Goal: Task Accomplishment & Management: Manage account settings

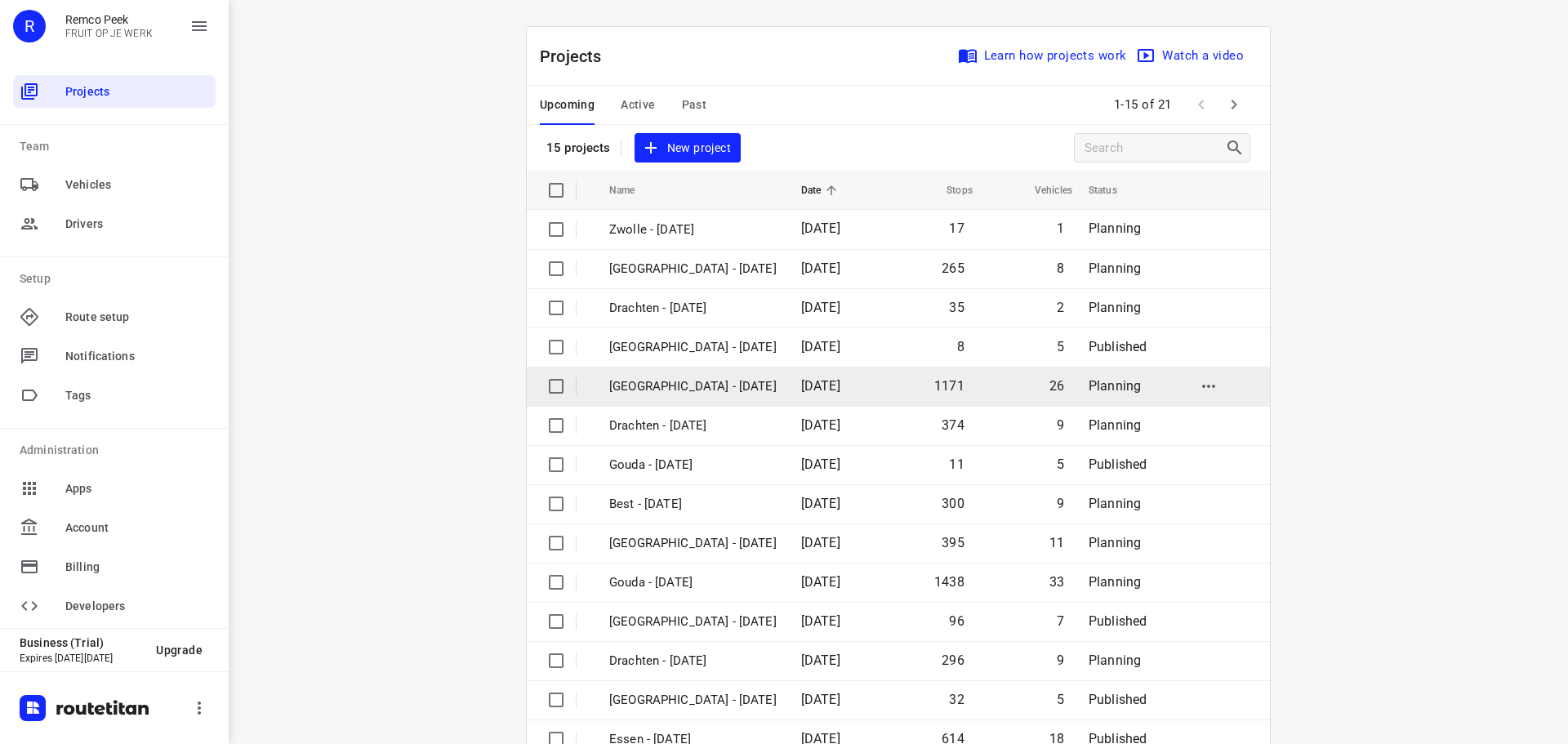
scroll to position [82, 0]
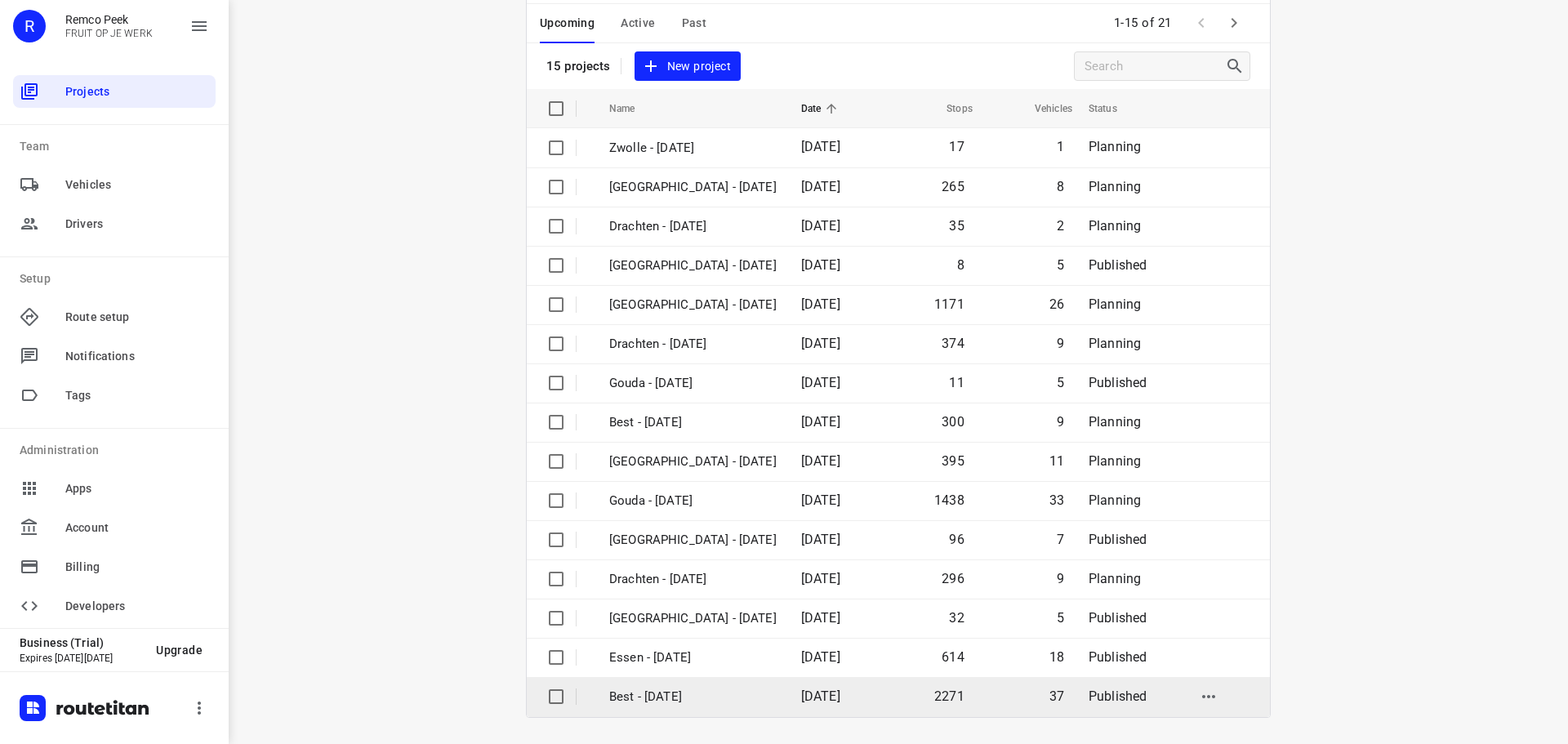
click at [672, 702] on p "Best - [DATE]" at bounding box center [692, 697] width 167 height 19
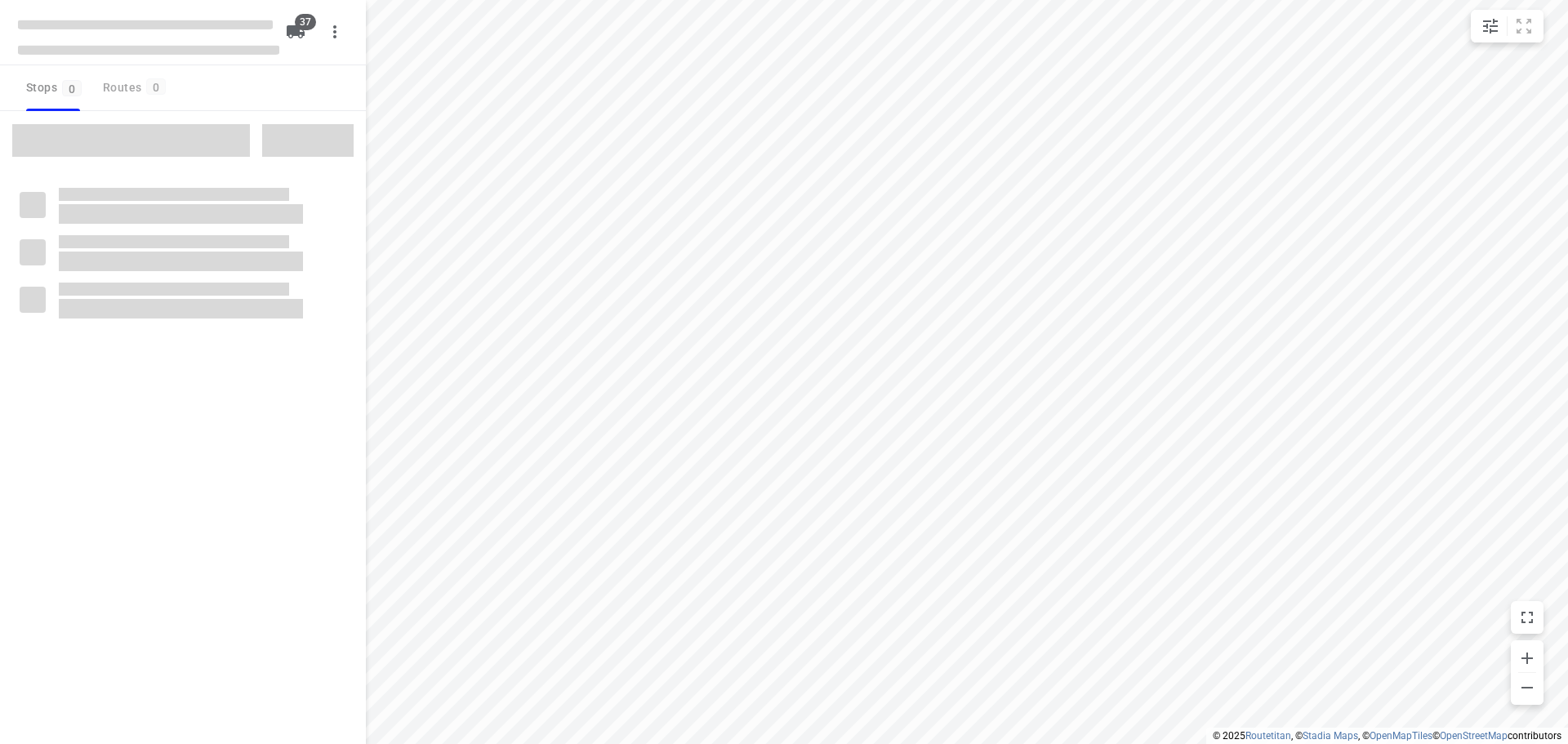
checkbox input "true"
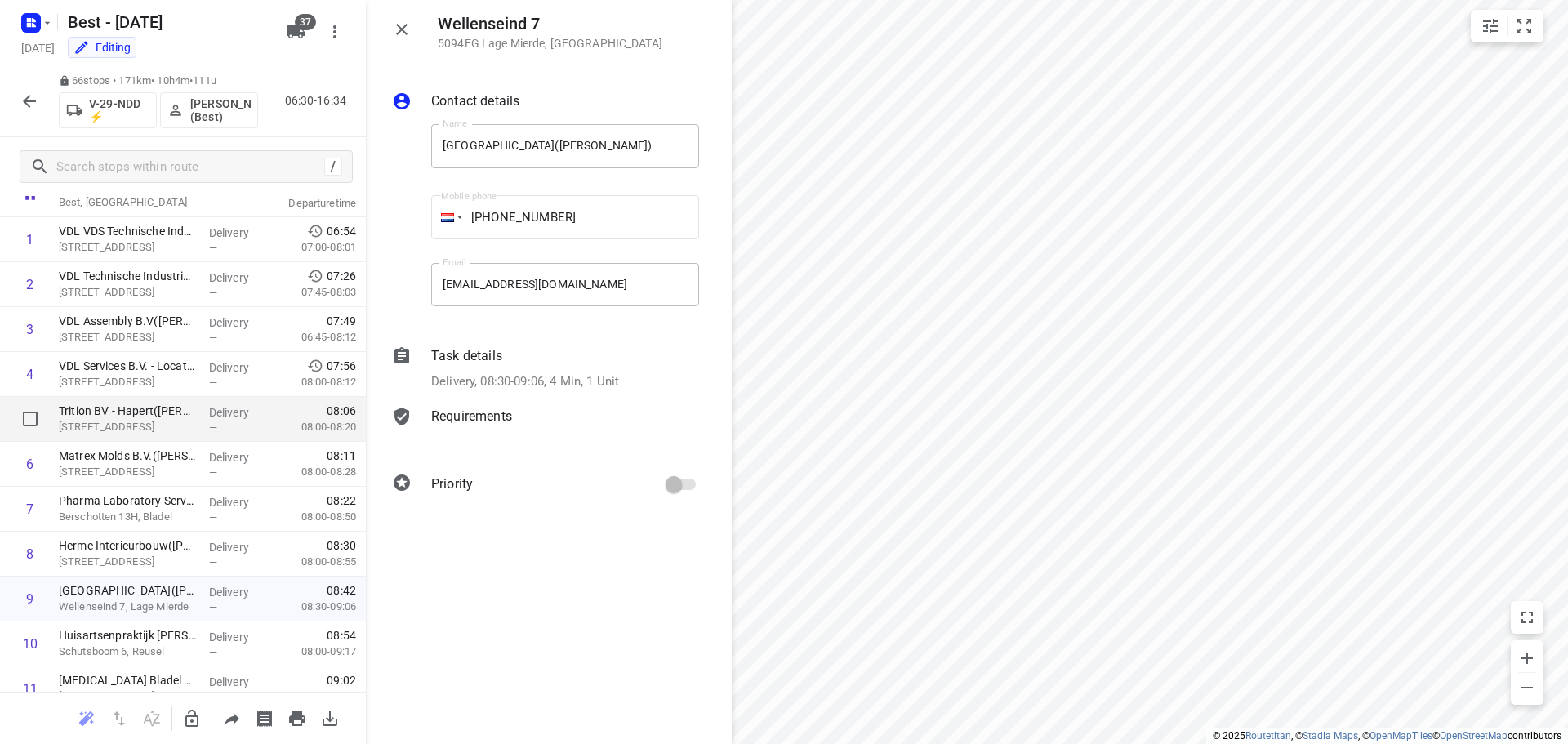
scroll to position [82, 0]
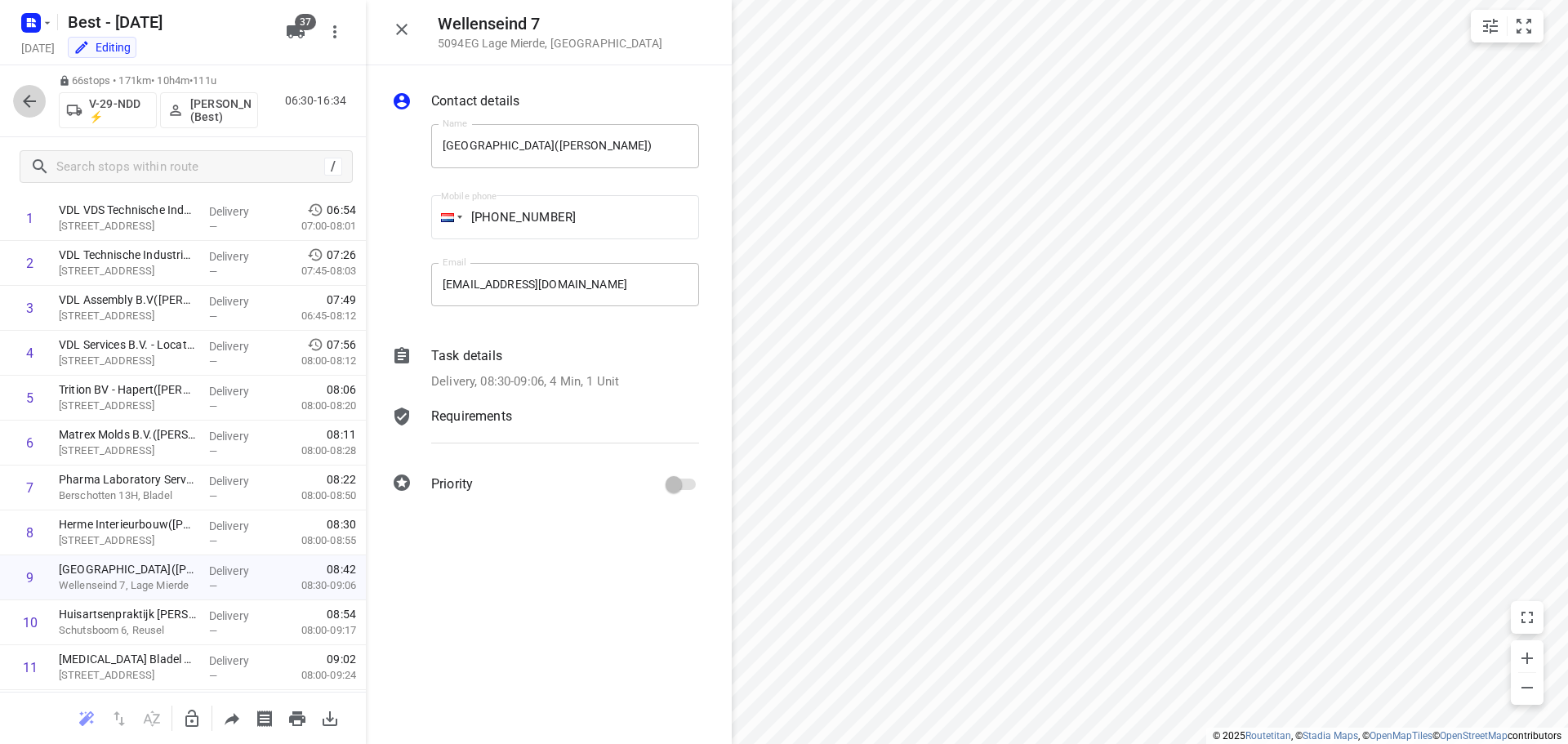
click at [24, 94] on icon "button" at bounding box center [29, 101] width 20 height 20
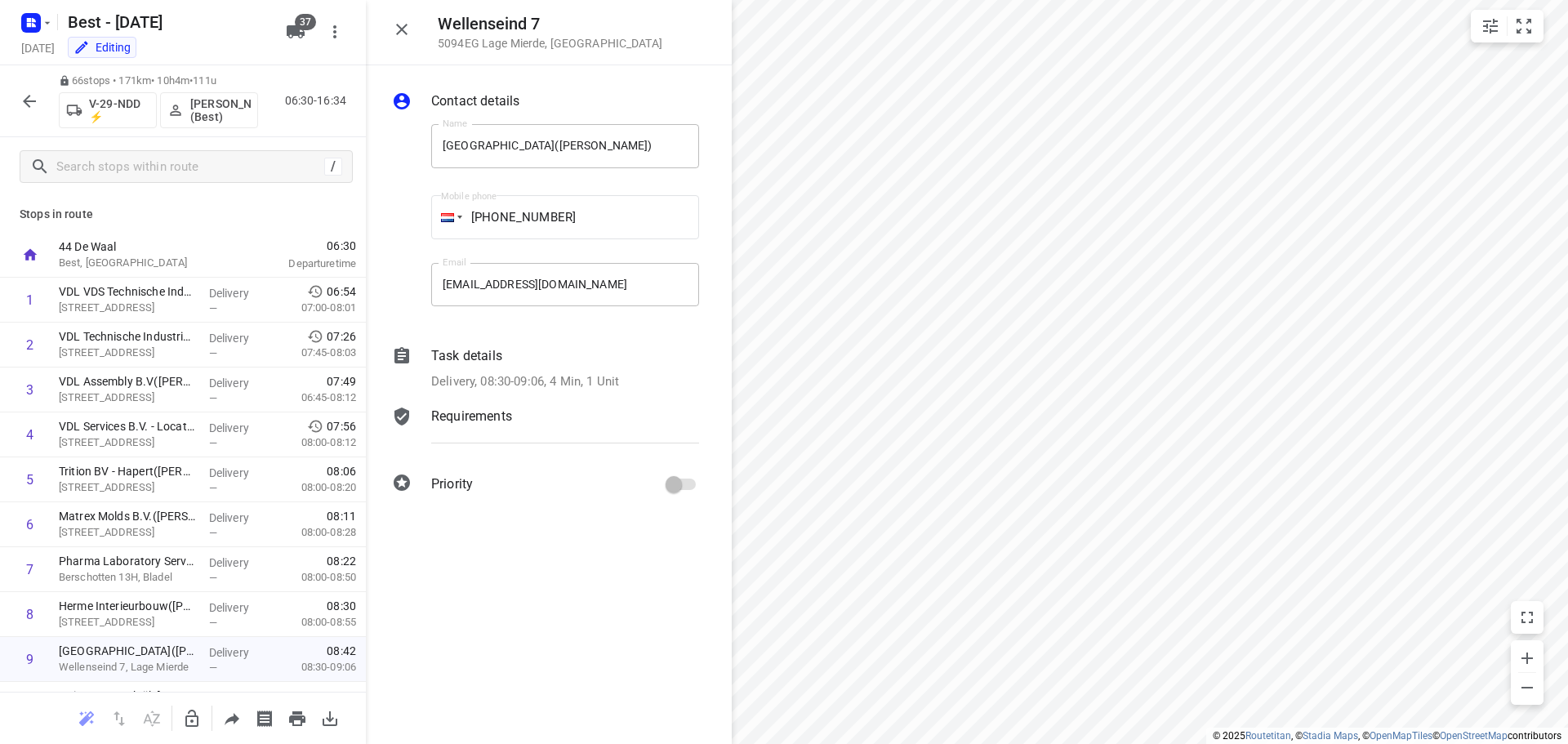
click at [23, 93] on icon "button" at bounding box center [29, 101] width 20 height 20
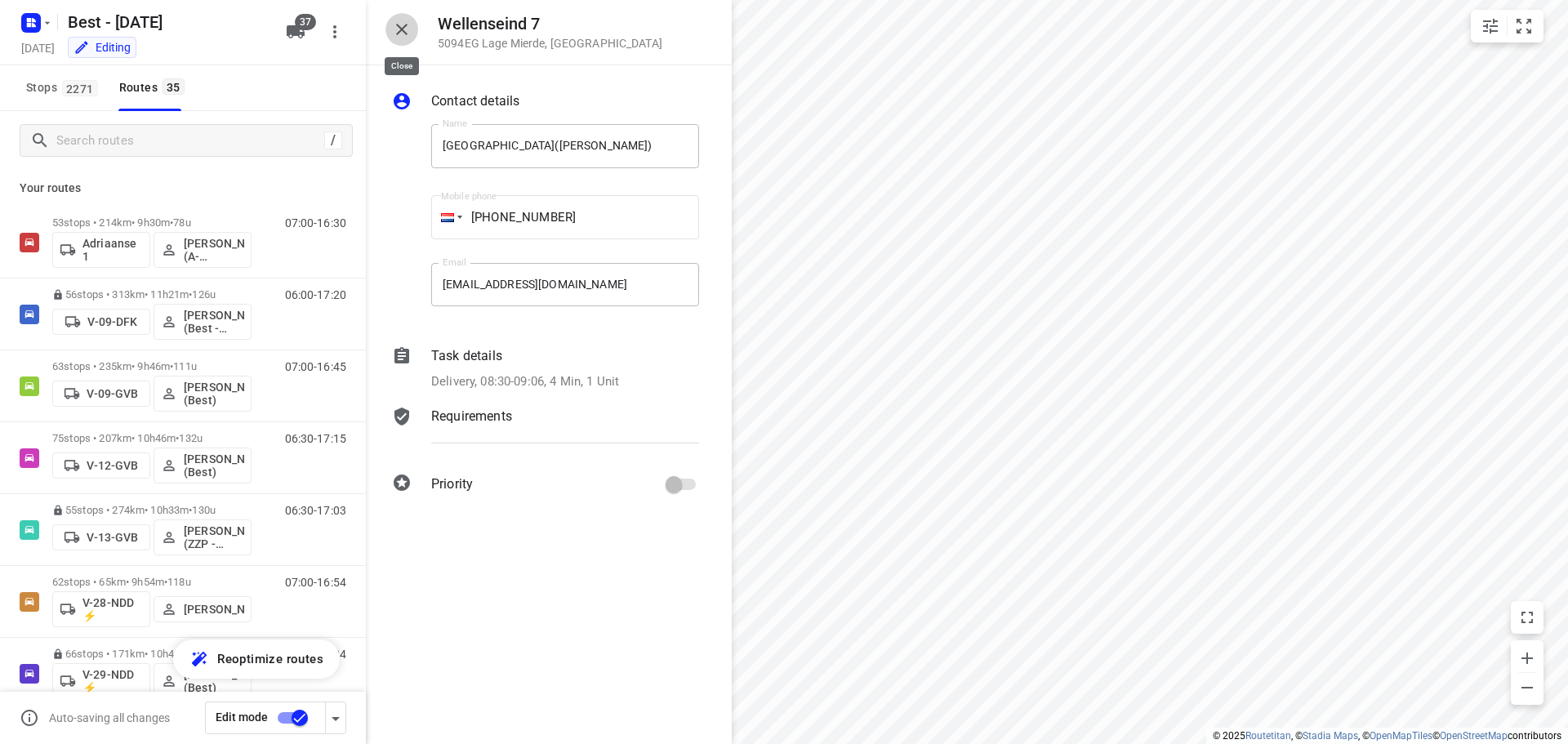
click at [405, 36] on icon "button" at bounding box center [402, 29] width 20 height 20
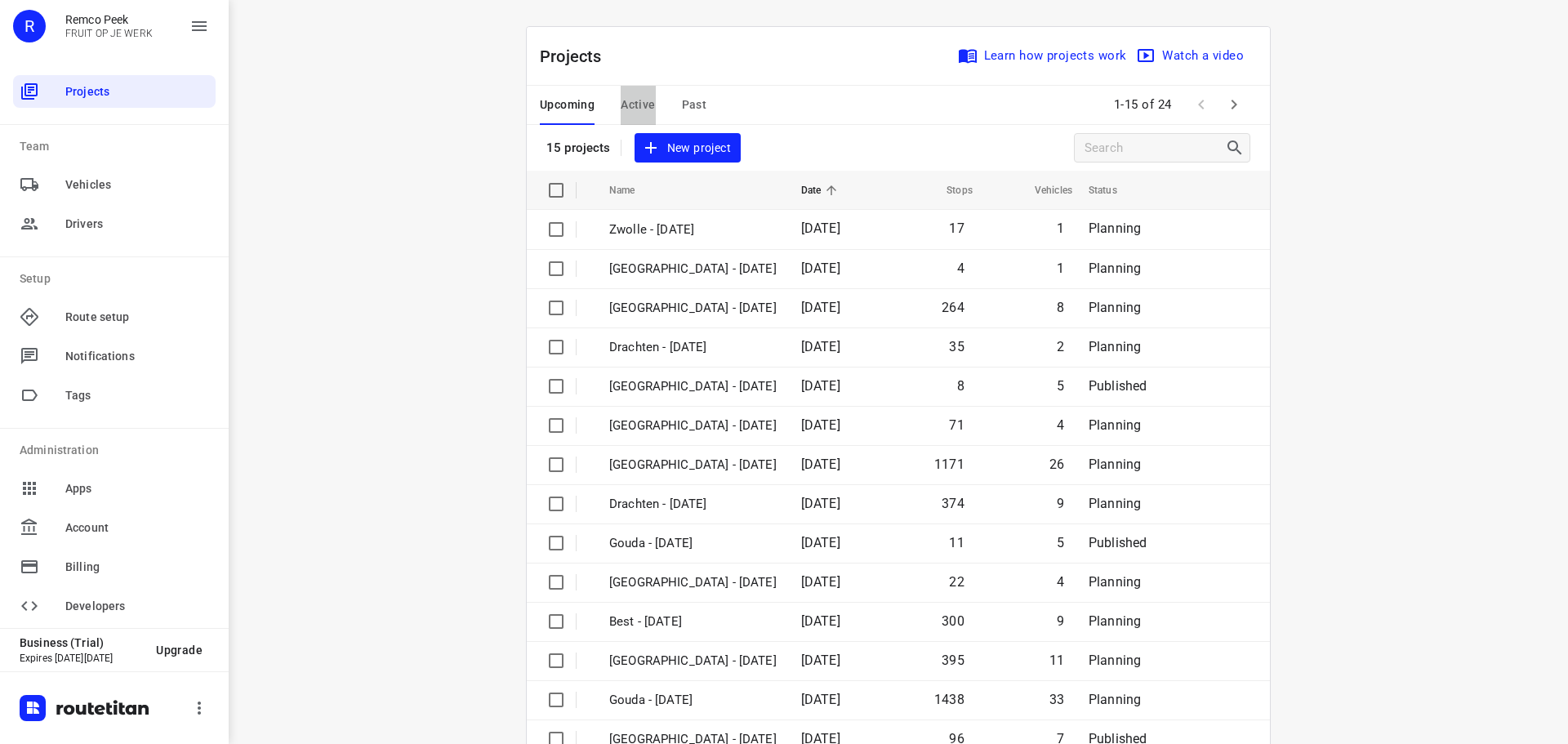
click at [635, 104] on span "Active" at bounding box center [638, 105] width 34 height 20
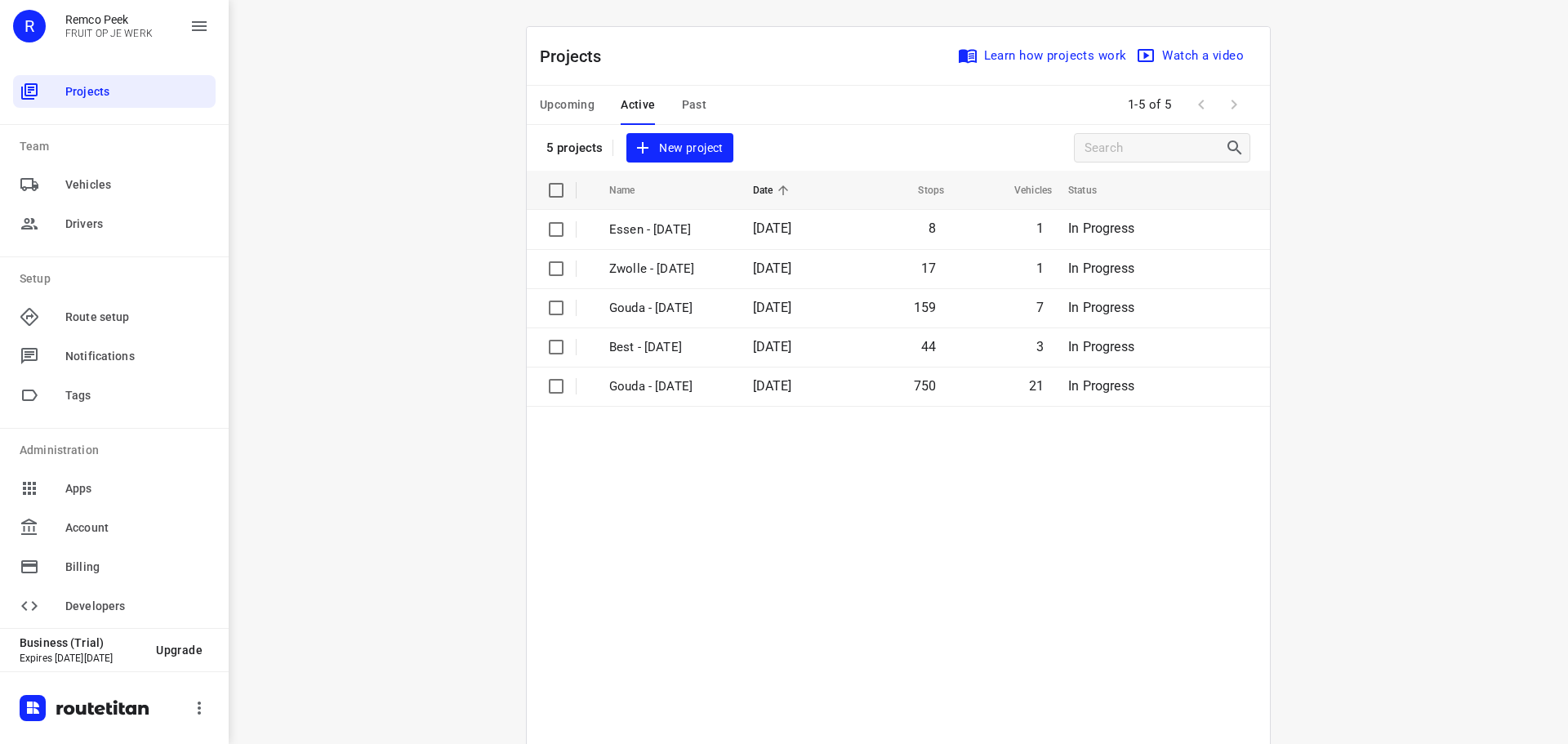
click at [695, 99] on span "Past" at bounding box center [695, 105] width 25 height 20
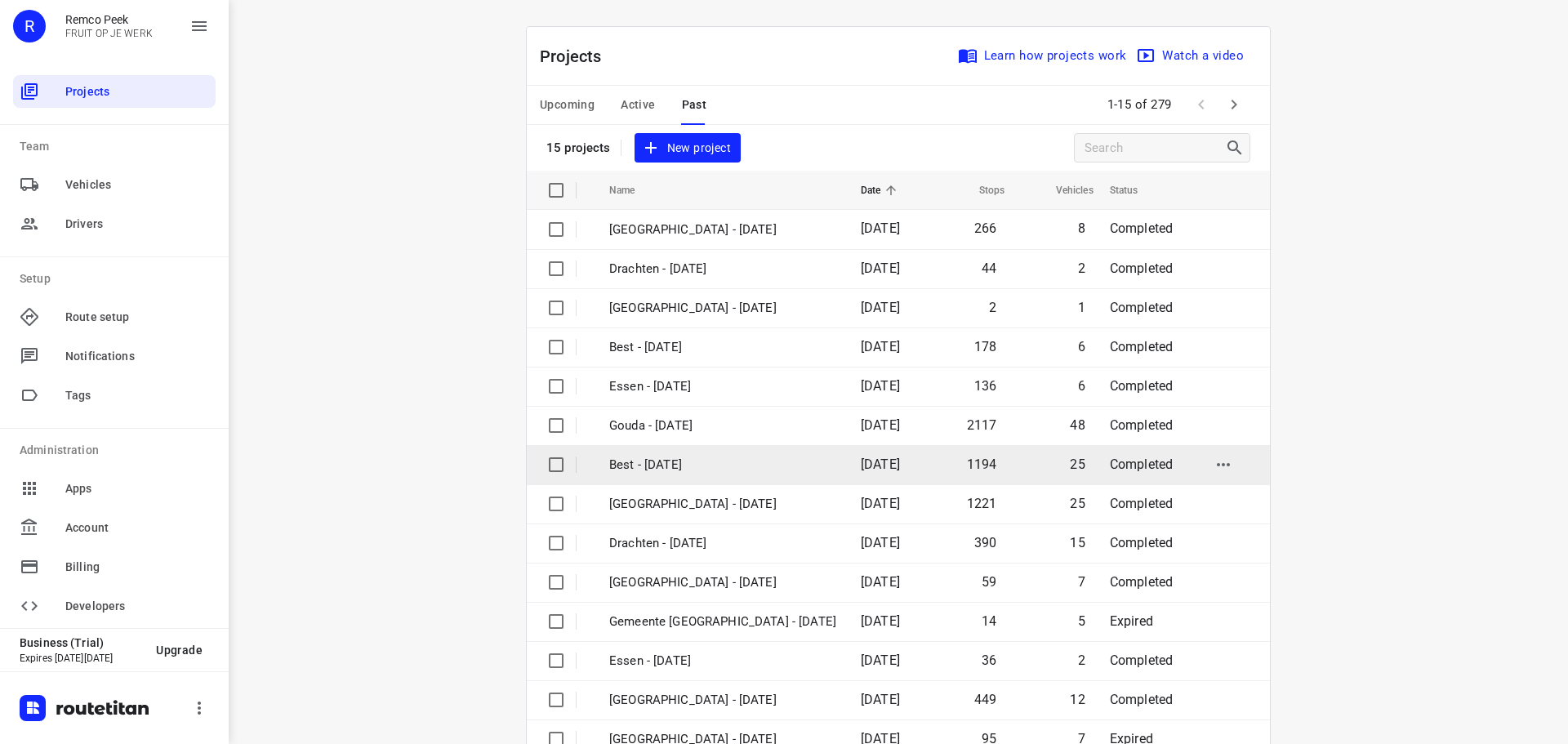
scroll to position [82, 0]
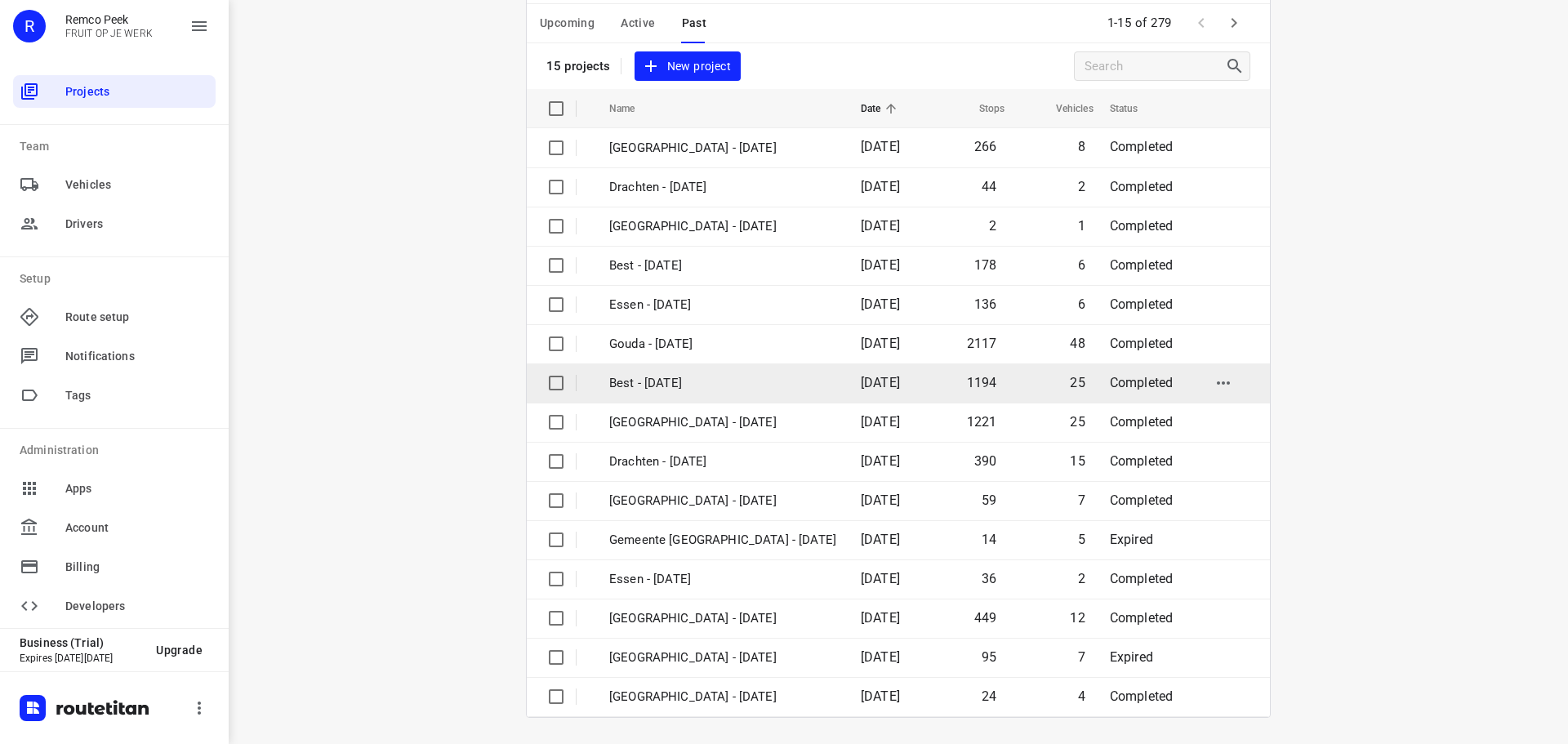
click at [680, 386] on p "Best - Wednesday" at bounding box center [722, 383] width 227 height 19
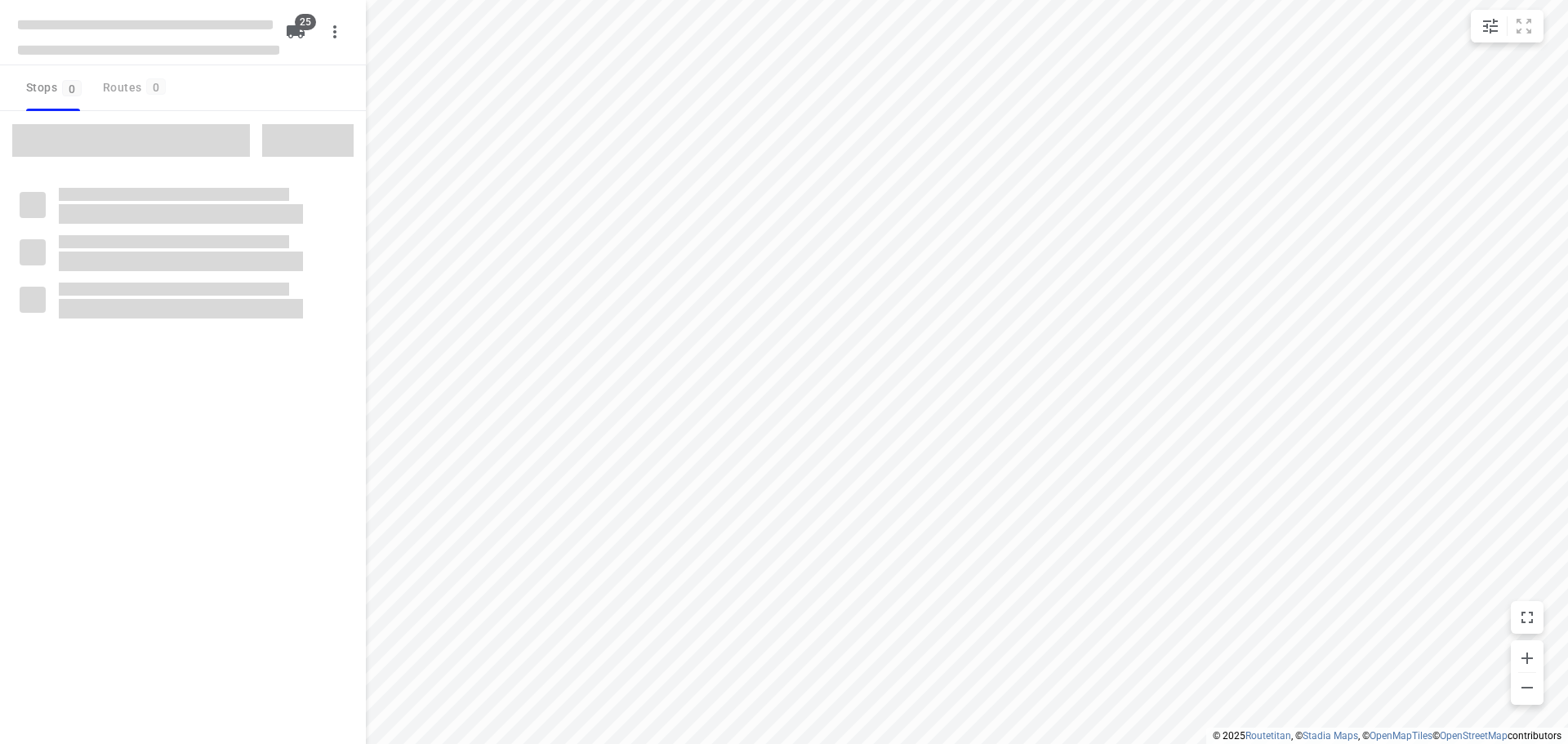
checkbox input "true"
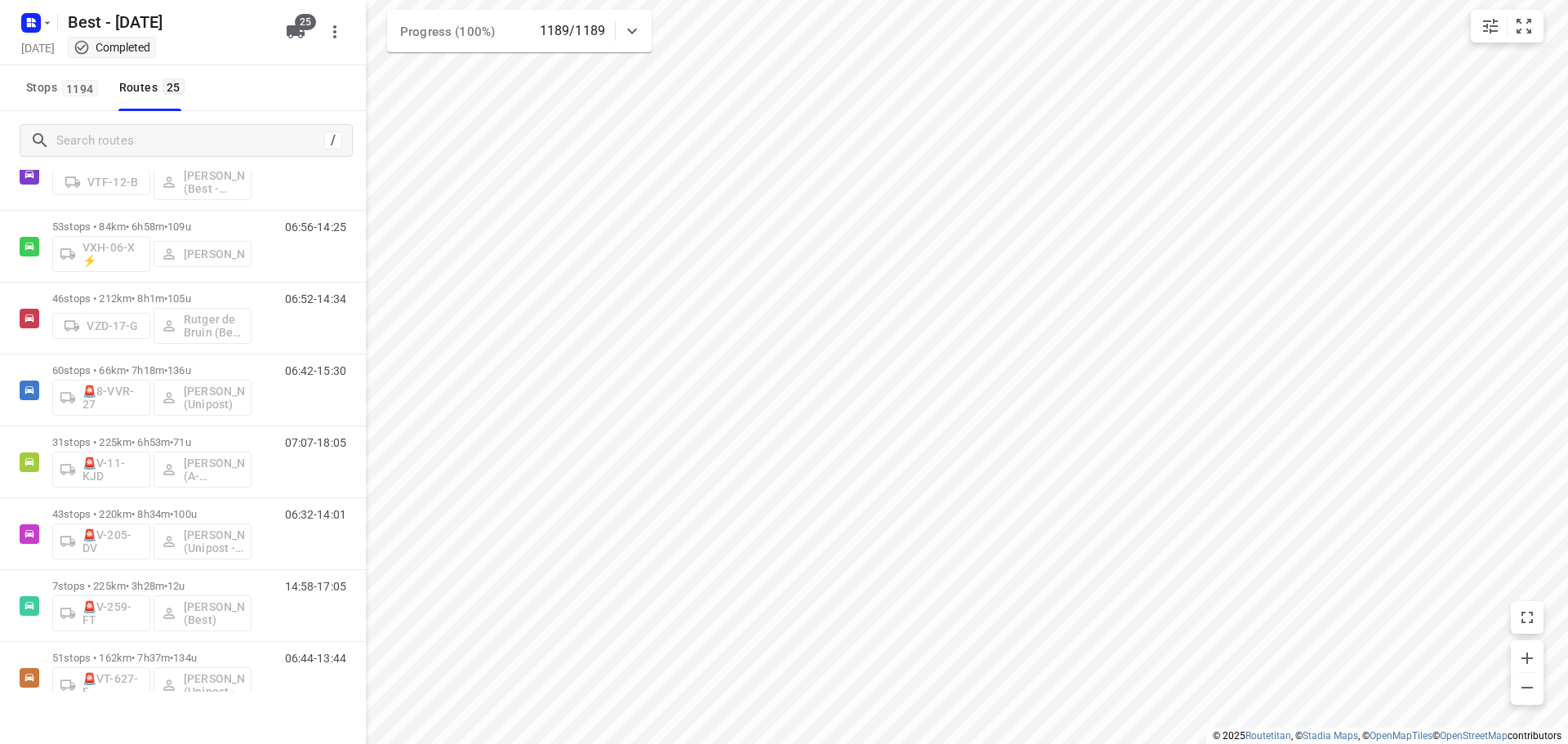
scroll to position [1374, 0]
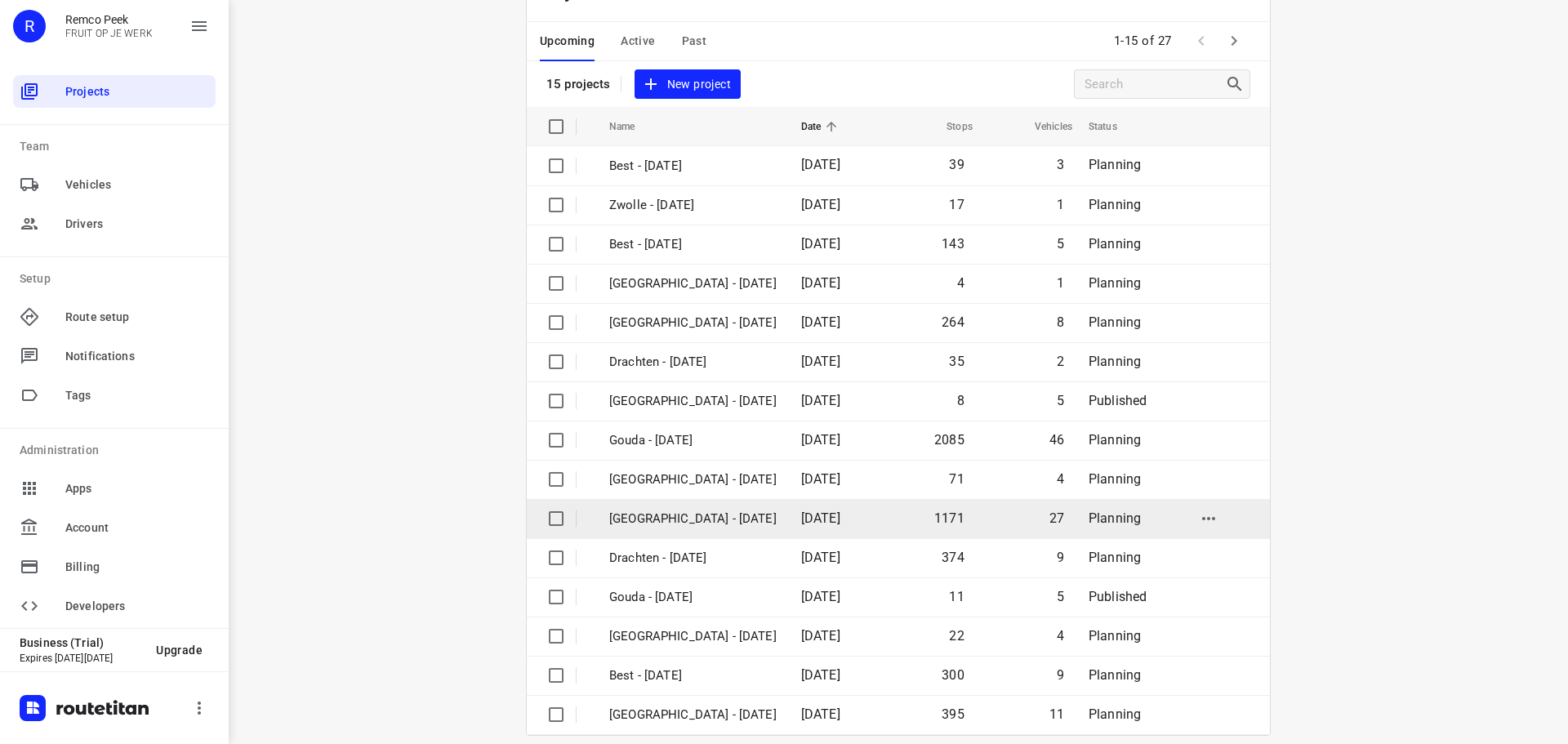
scroll to position [82, 0]
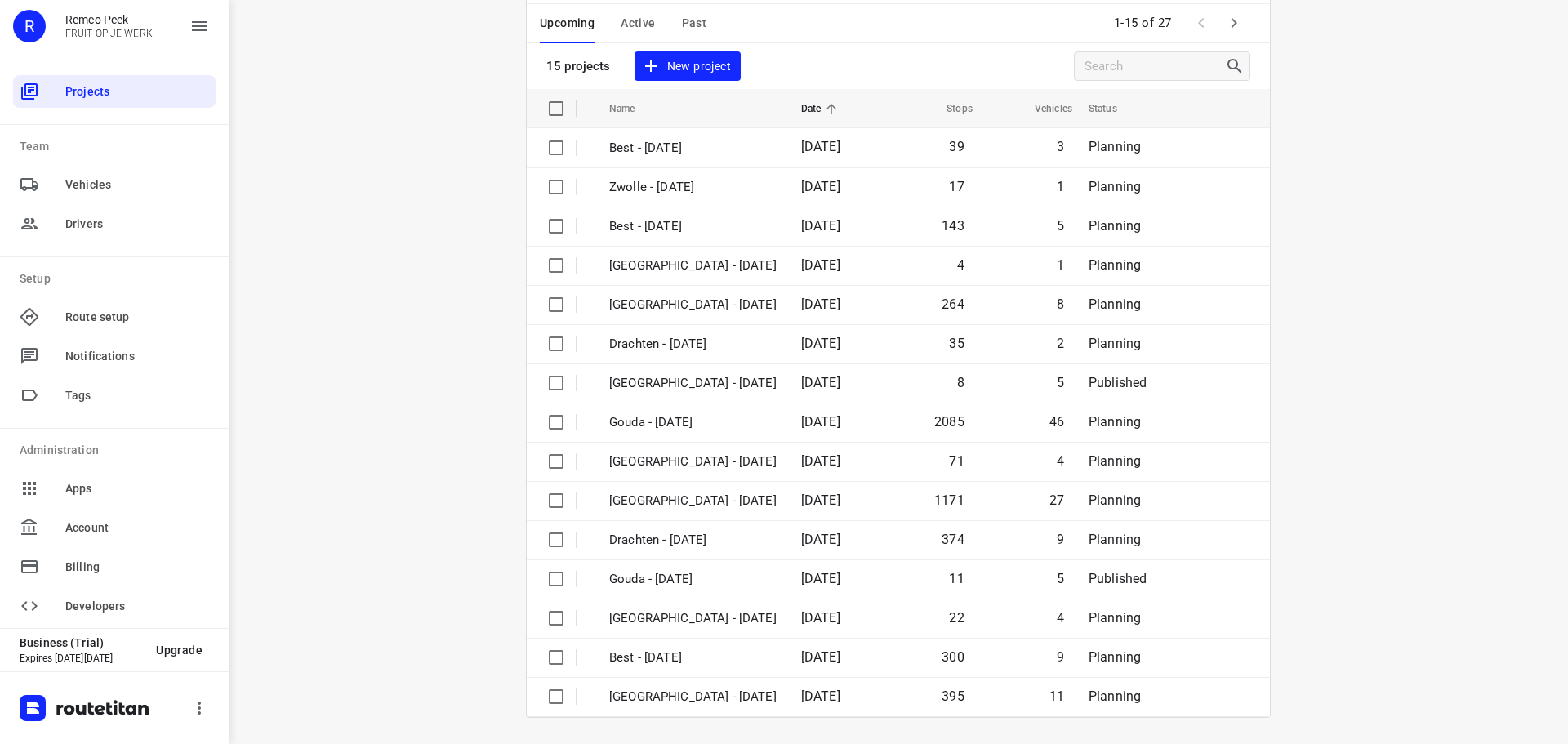
click at [1114, 17] on icon "button" at bounding box center [1233, 22] width 20 height 20
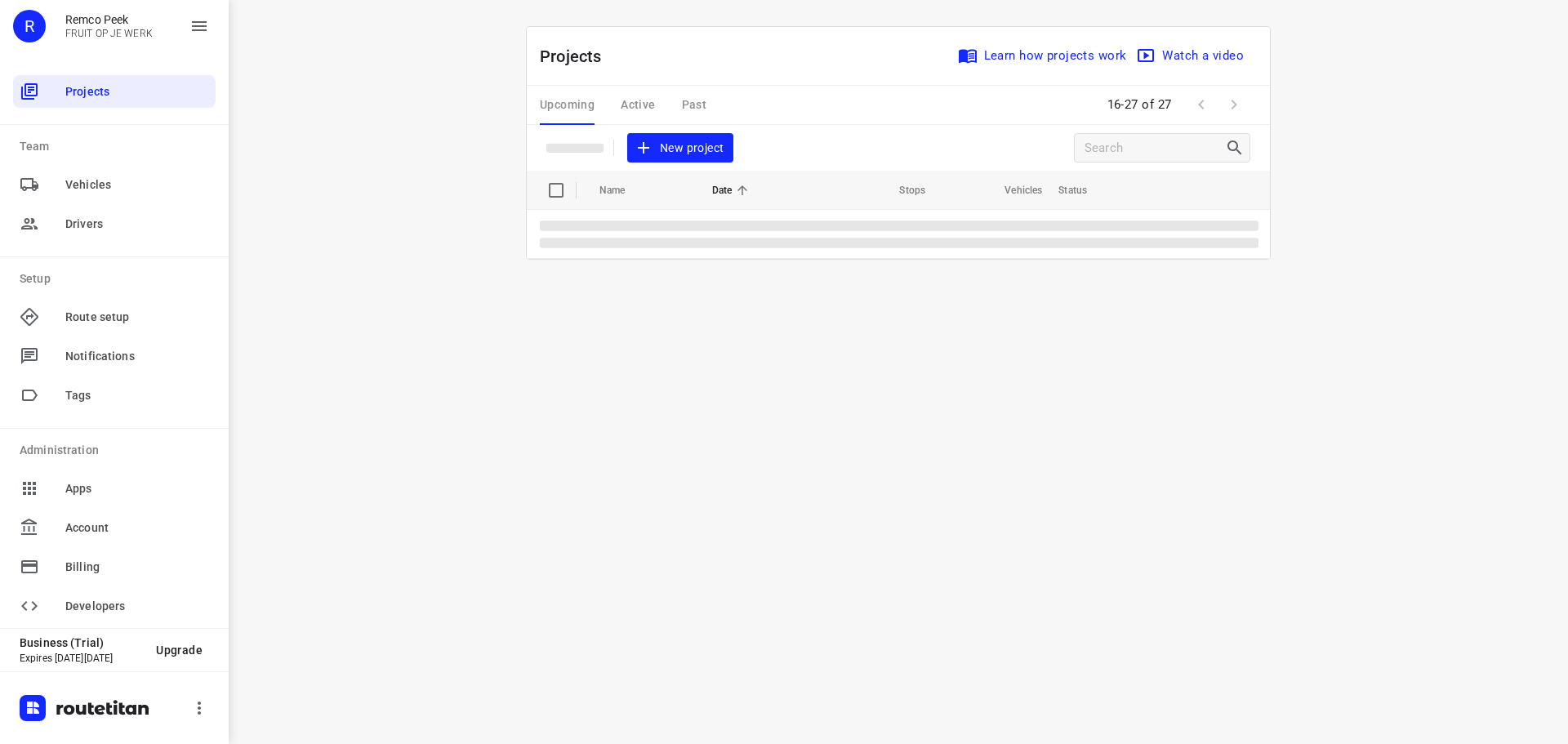
scroll to position [0, 0]
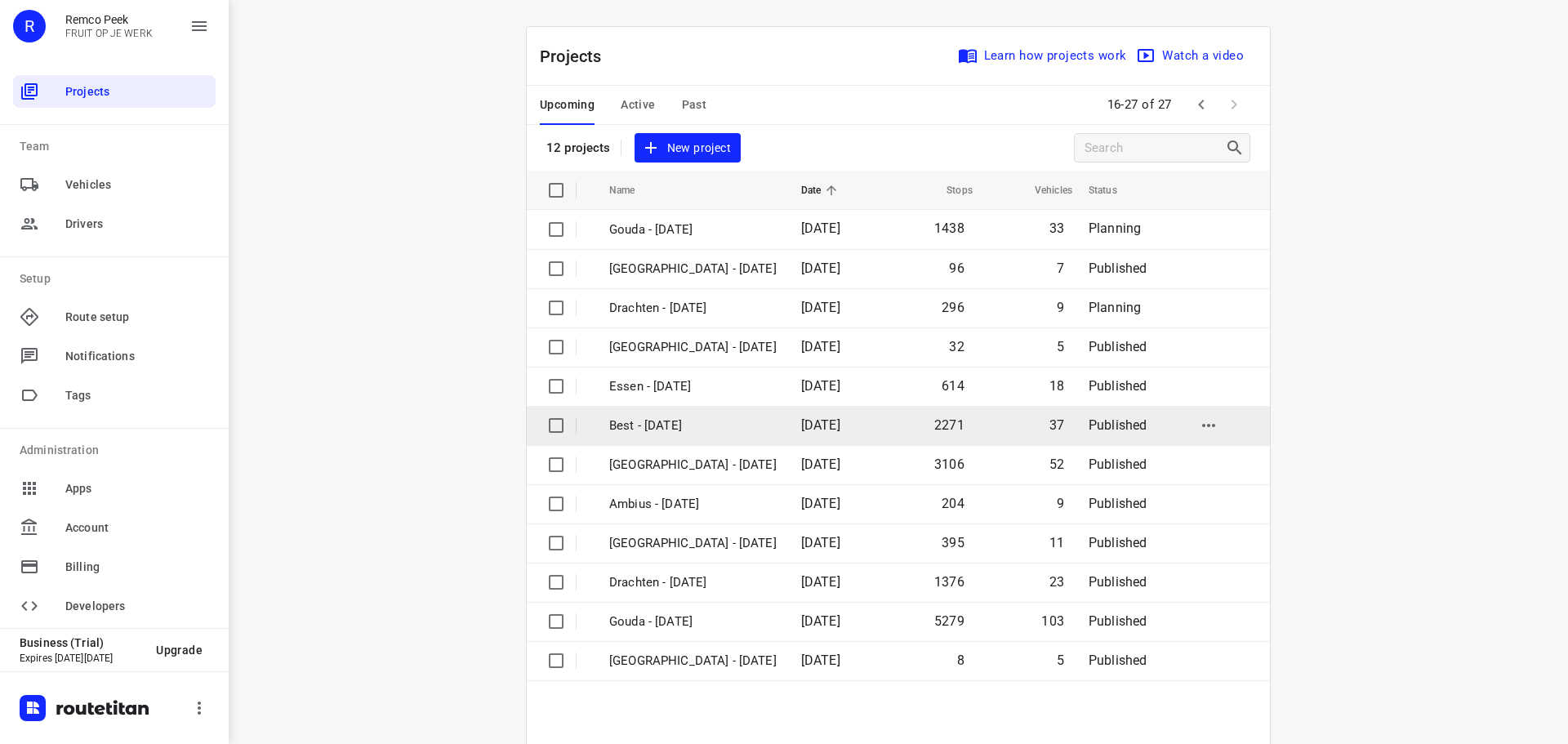
click at [658, 407] on td "Best - Monday" at bounding box center [691, 426] width 195 height 39
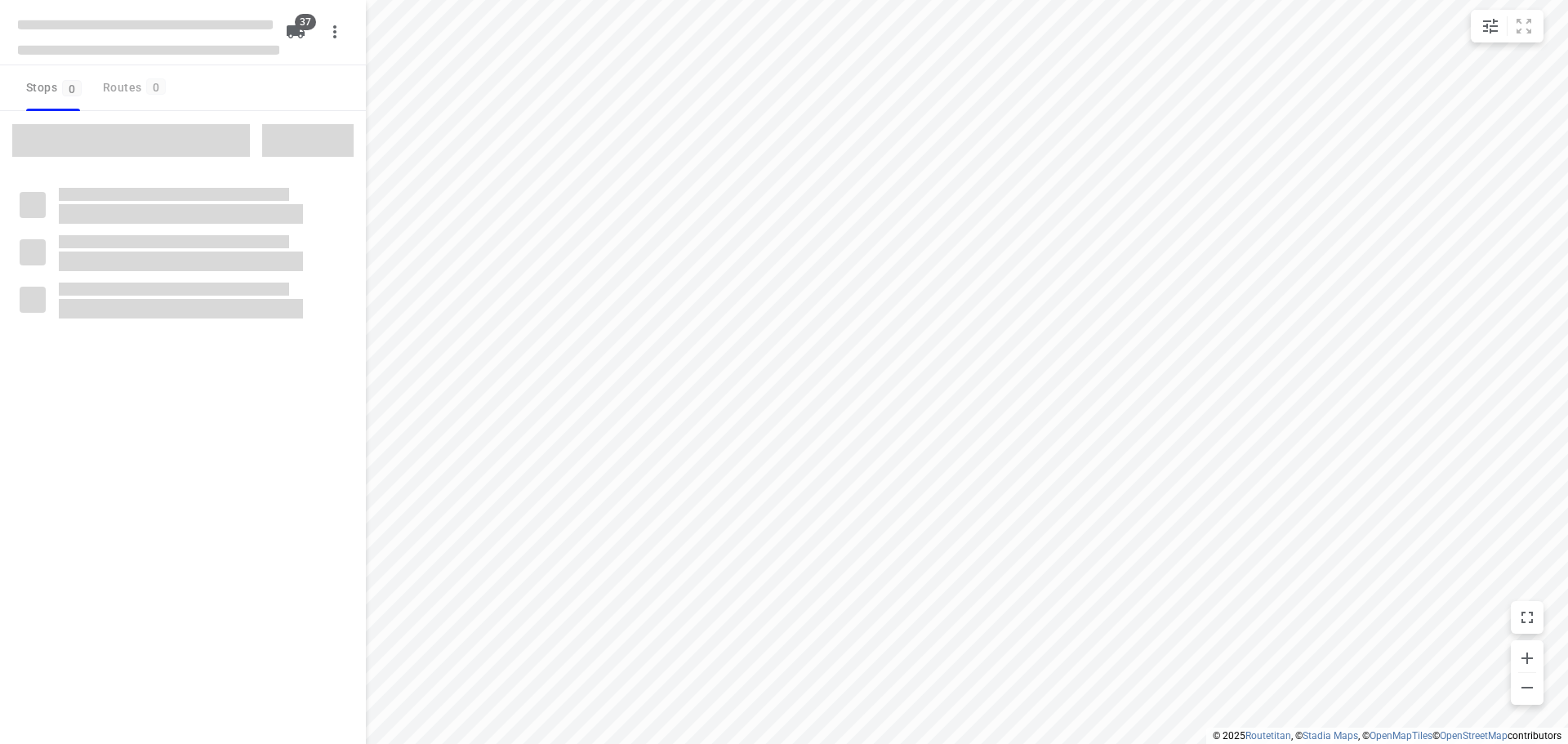
checkbox input "true"
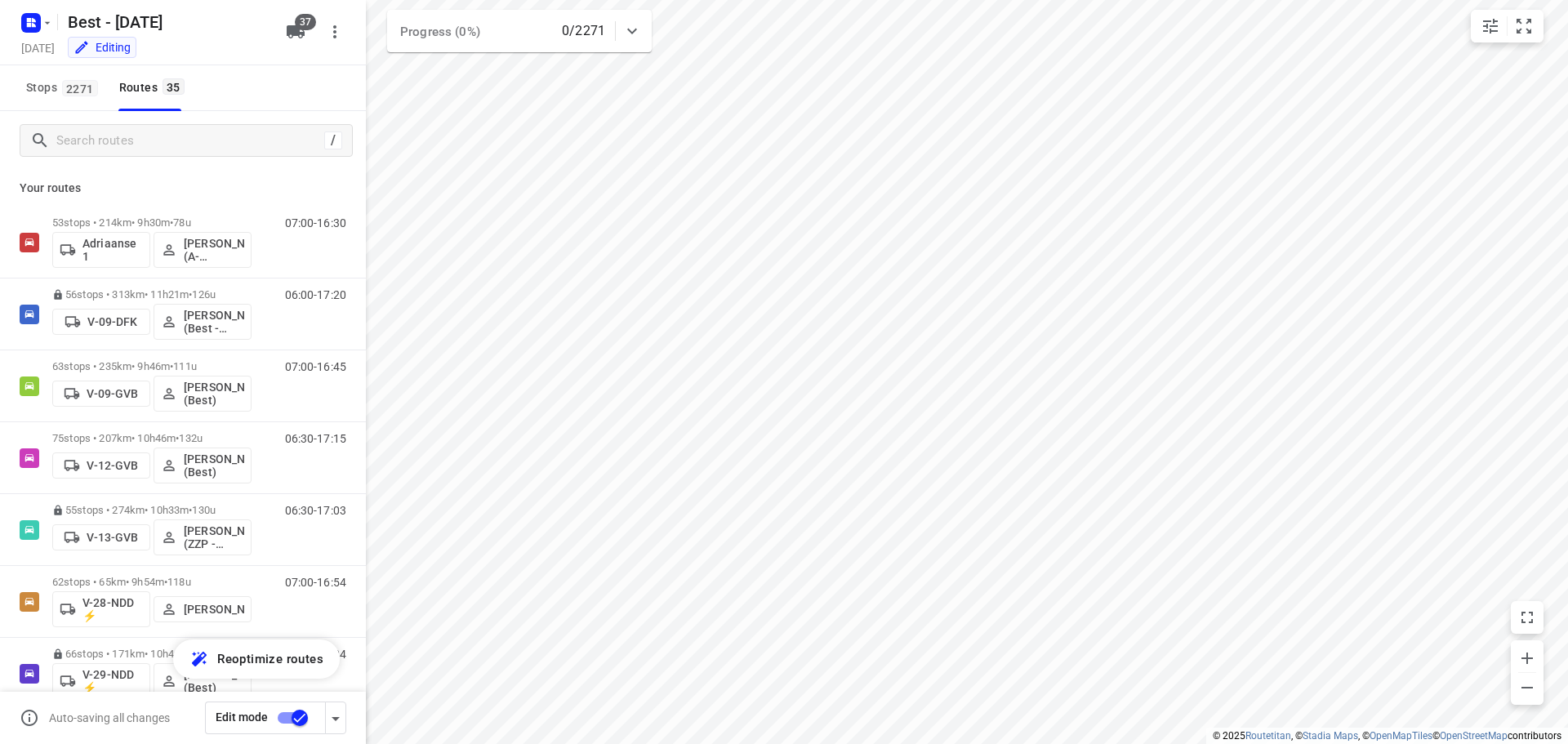
drag, startPoint x: 658, startPoint y: 407, endPoint x: 294, endPoint y: 717, distance: 478.1
click at [294, 717] on input "checkbox" at bounding box center [300, 718] width 93 height 31
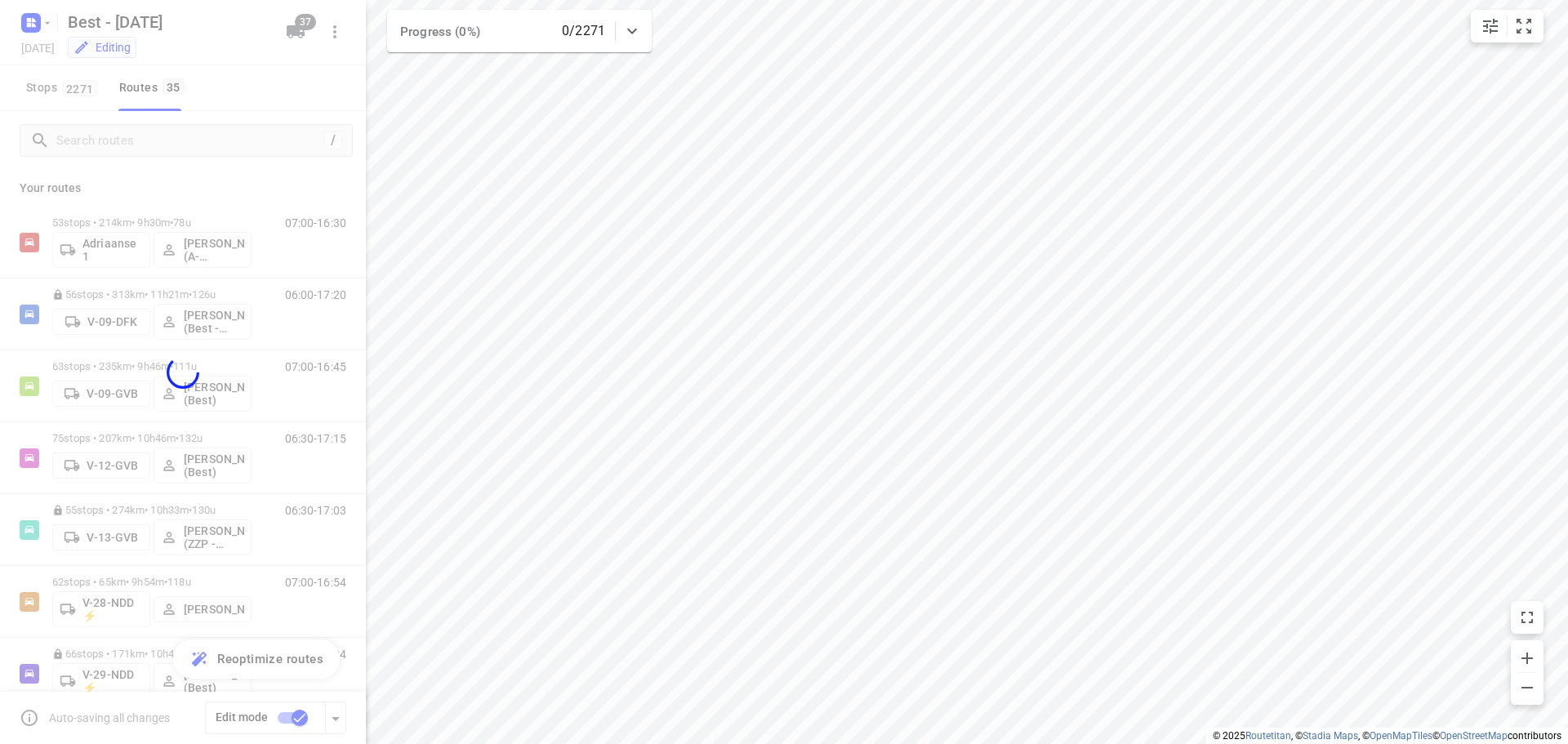
checkbox input "false"
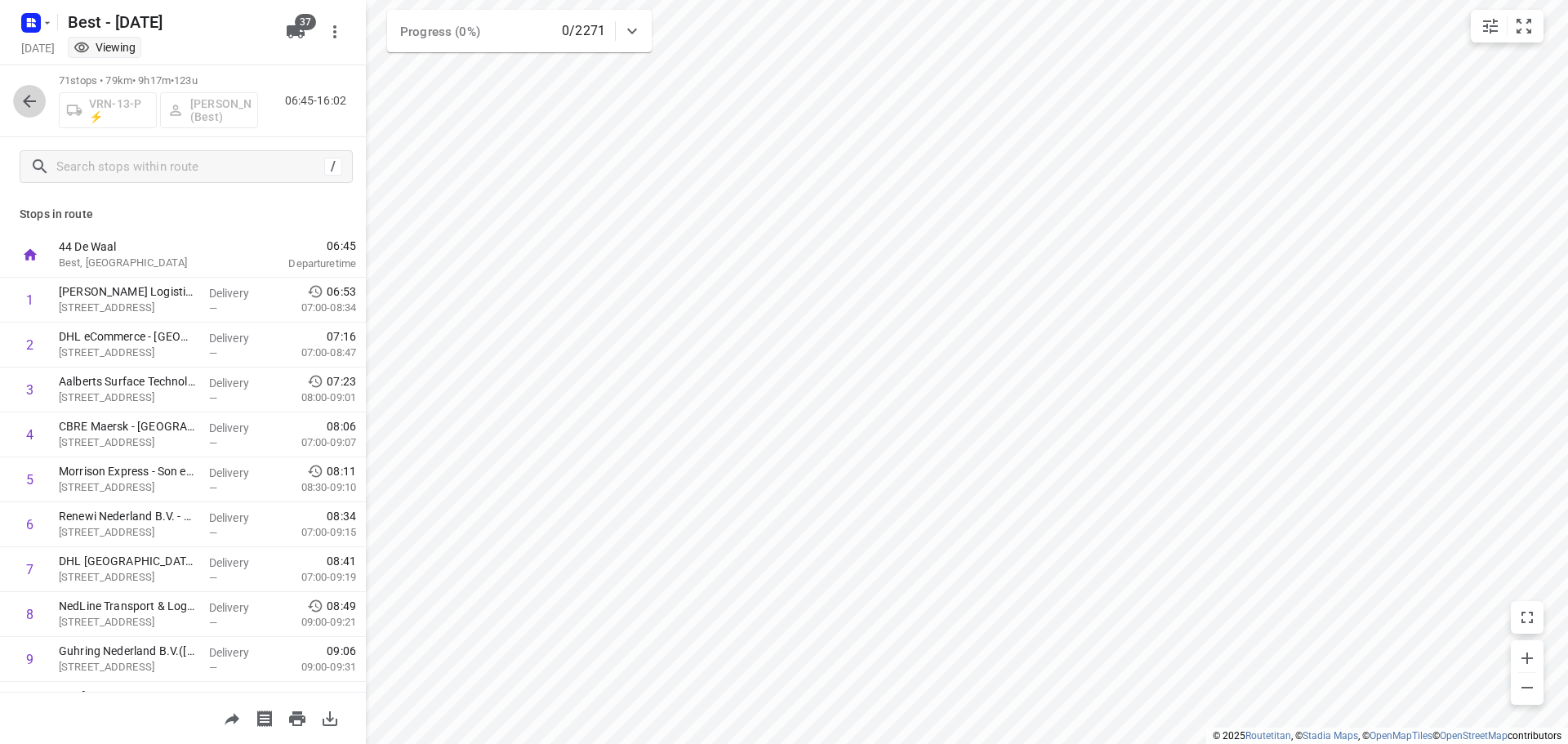
click at [42, 97] on button "button" at bounding box center [29, 101] width 32 height 32
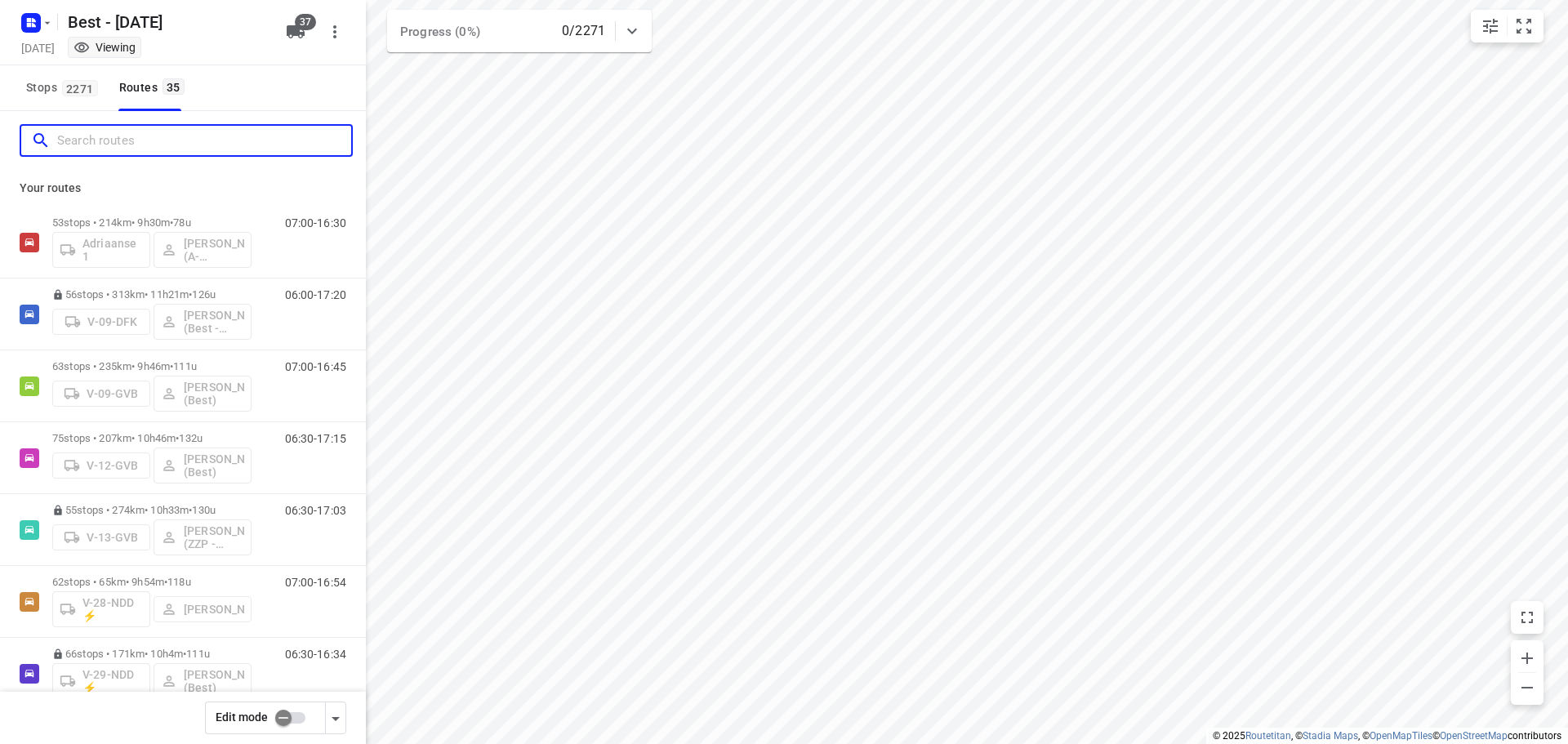
click at [206, 146] on input "Search routes" at bounding box center [204, 141] width 294 height 25
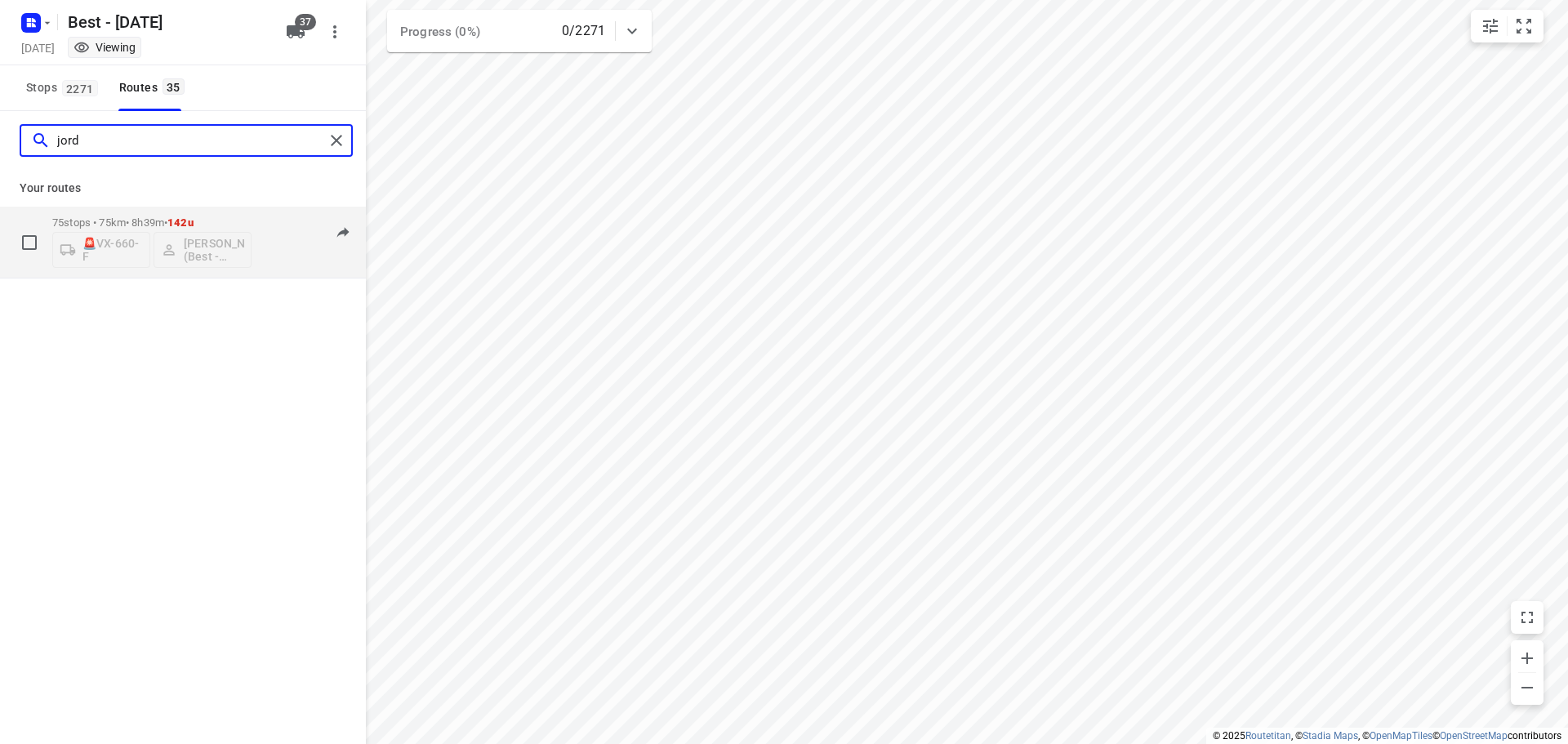
type input "jord"
click at [185, 218] on span "142u" at bounding box center [180, 223] width 26 height 12
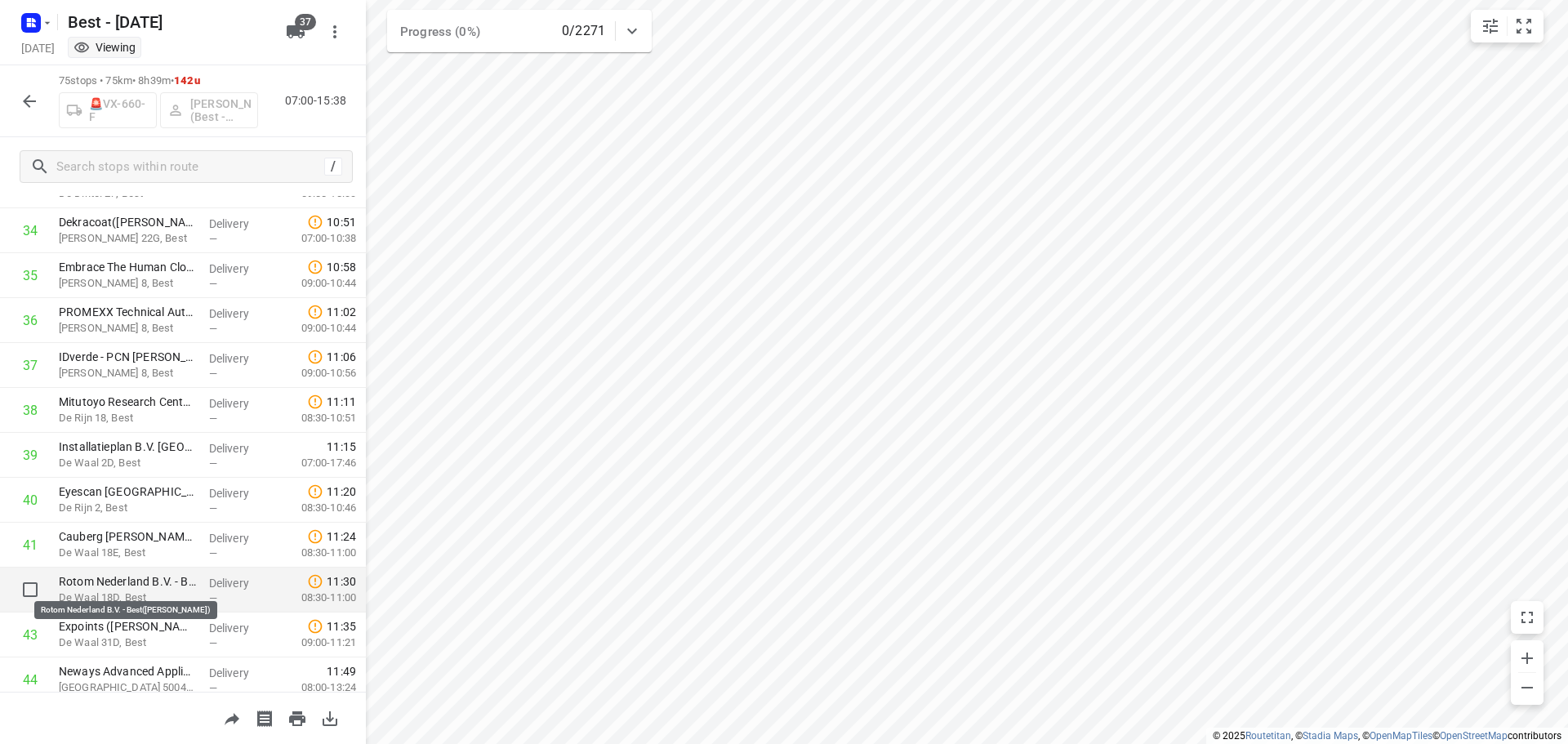
scroll to position [1633, 0]
